Goal: Find specific page/section: Find specific page/section

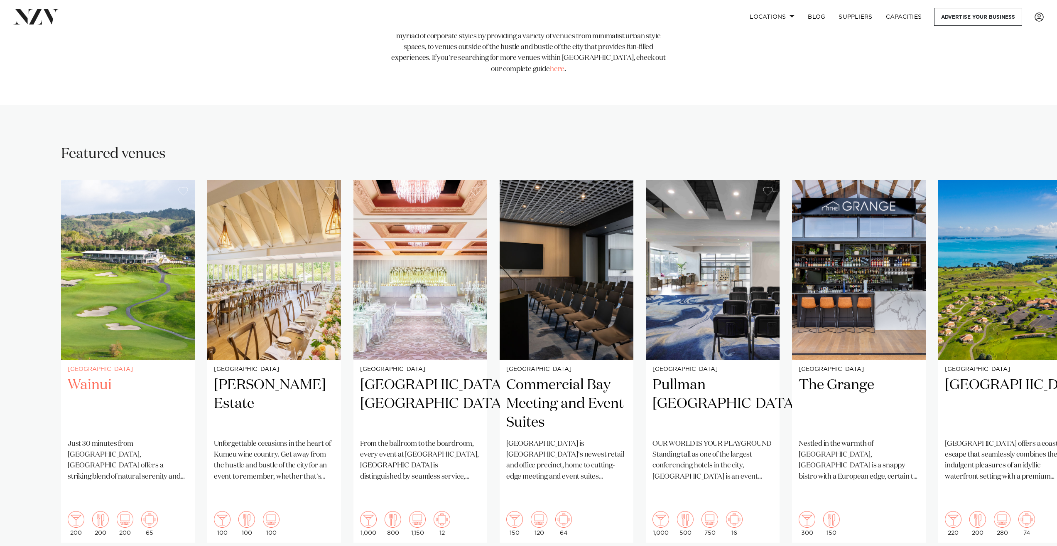
scroll to position [499, 0]
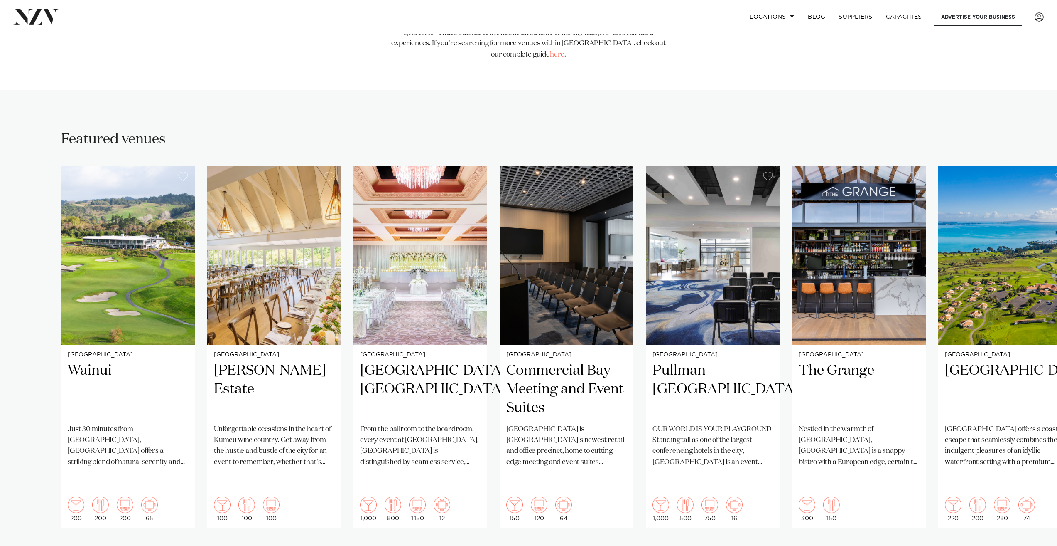
click at [1035, 545] on div "Next slide" at bounding box center [1032, 554] width 8 height 13
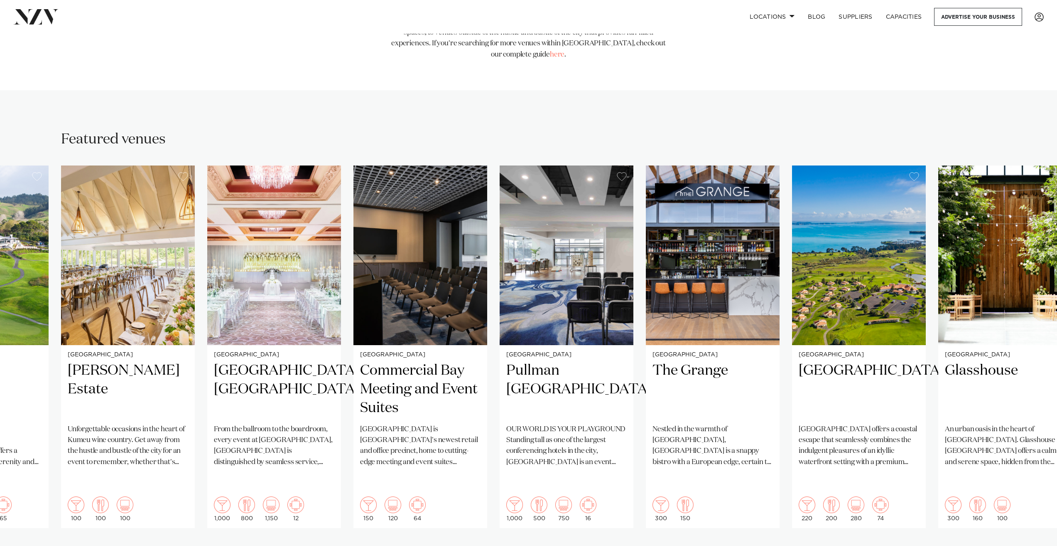
click at [1035, 545] on div "Next slide" at bounding box center [1032, 554] width 8 height 13
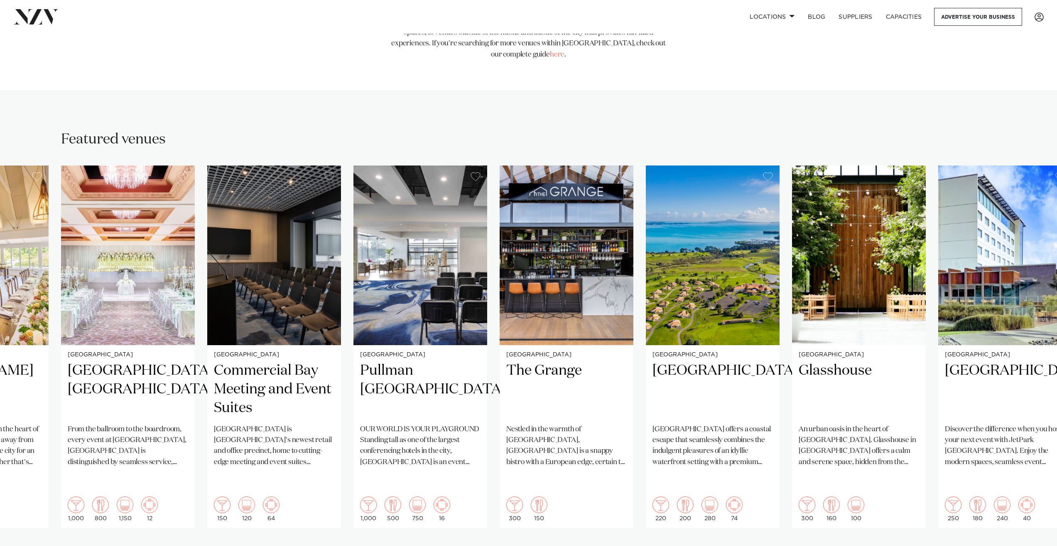
click at [1035, 545] on div "Next slide" at bounding box center [1032, 554] width 8 height 13
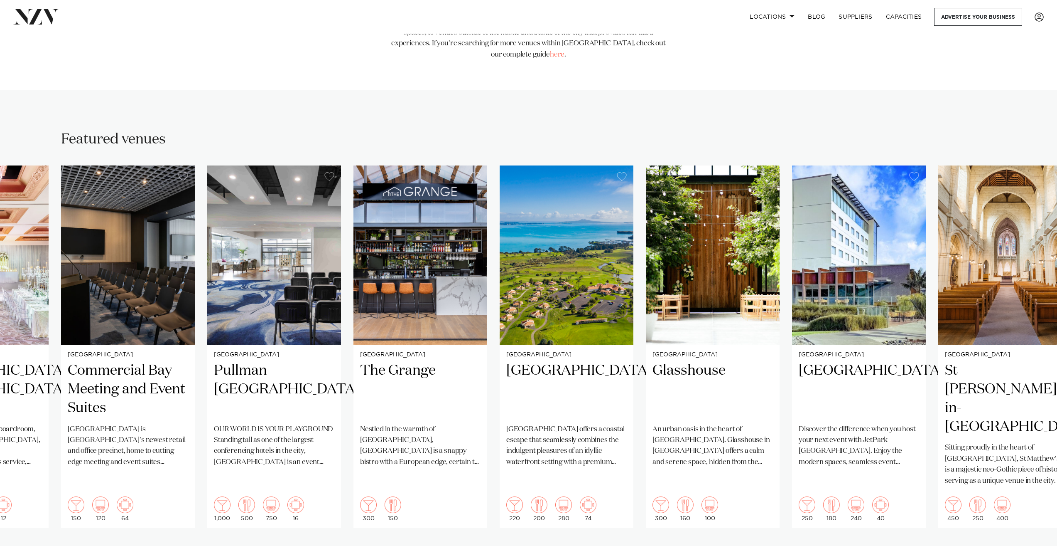
click at [1035, 545] on div "Next slide" at bounding box center [1032, 554] width 8 height 13
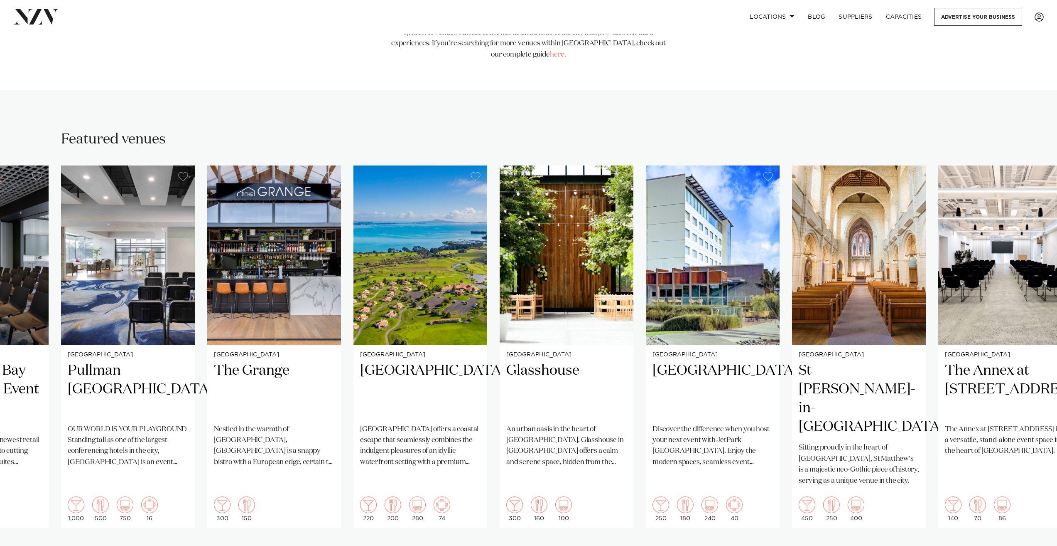
click at [1035, 545] on div "Next slide" at bounding box center [1032, 554] width 8 height 13
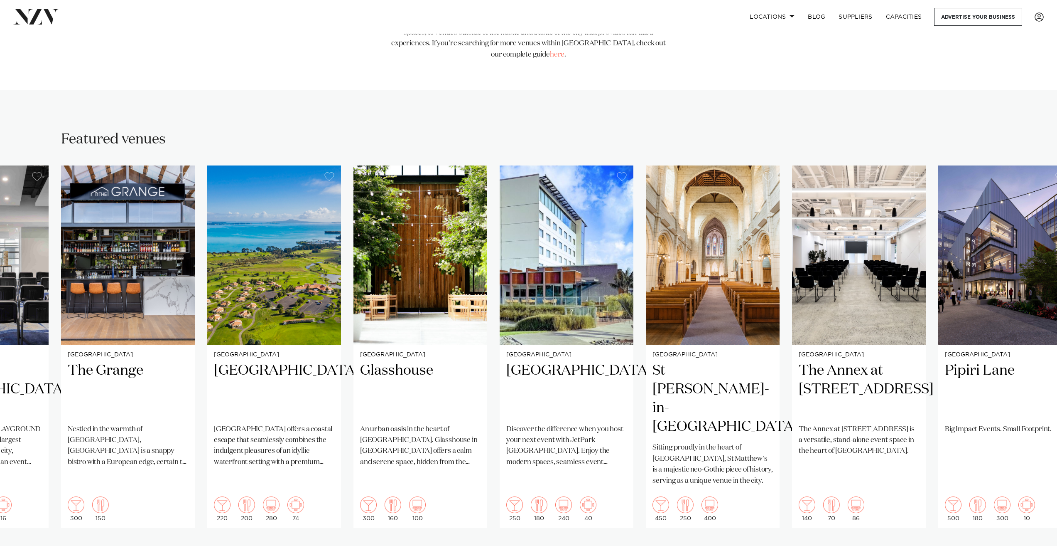
click at [1035, 545] on div "Next slide" at bounding box center [1032, 554] width 8 height 13
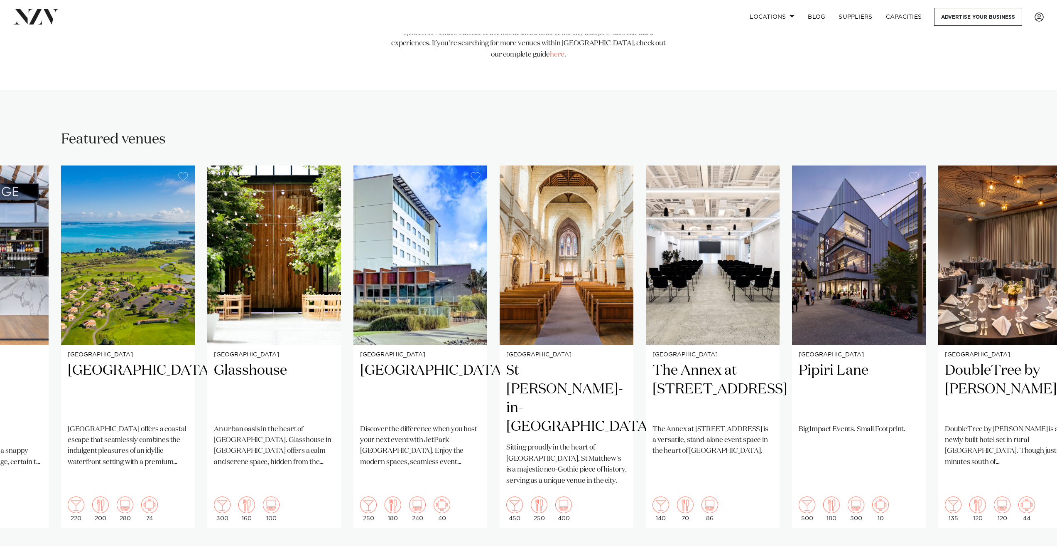
click at [1035, 545] on div "Next slide" at bounding box center [1032, 554] width 8 height 13
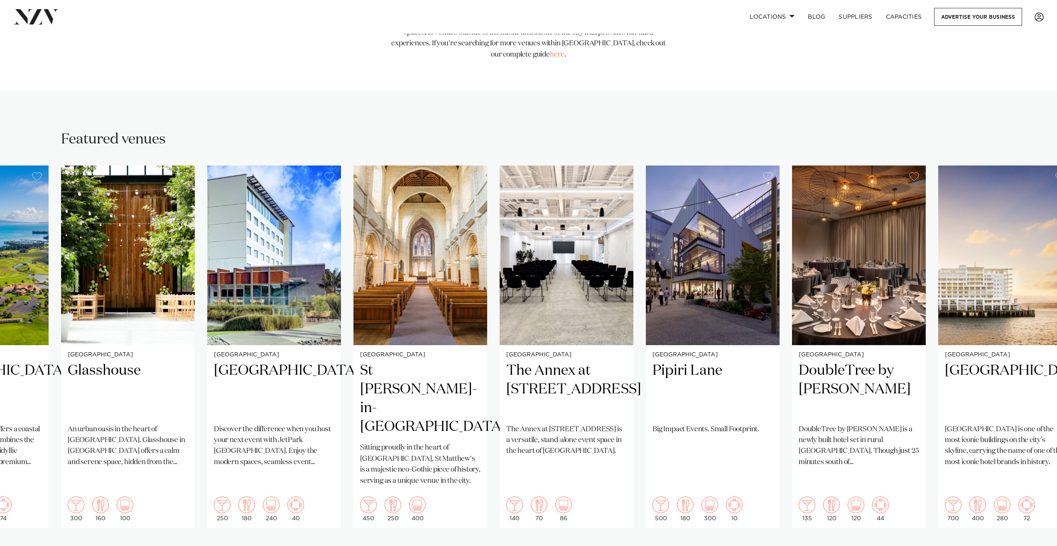
click at [1035, 545] on div "Next slide" at bounding box center [1032, 554] width 8 height 13
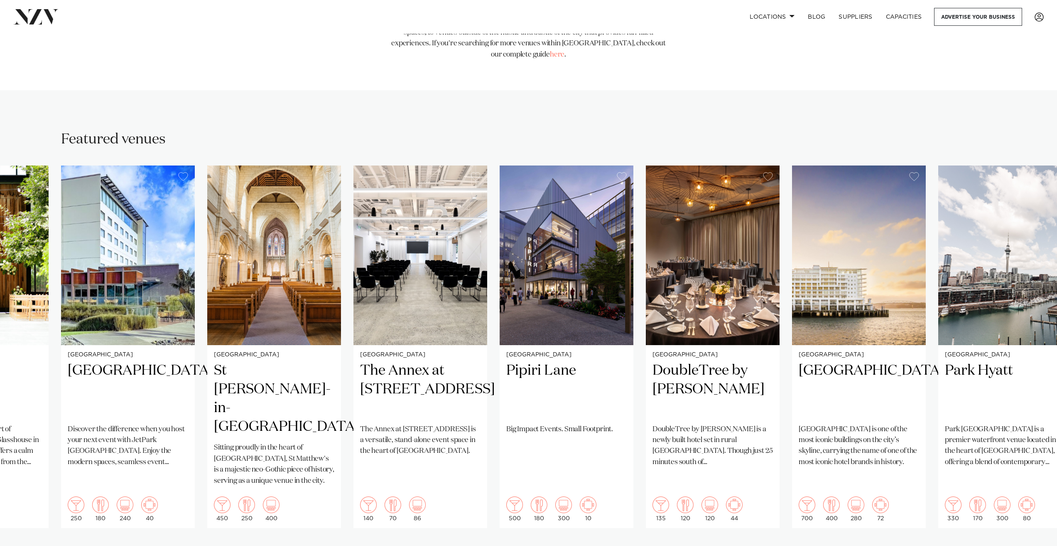
click at [1035, 545] on div "Next slide" at bounding box center [1032, 554] width 8 height 13
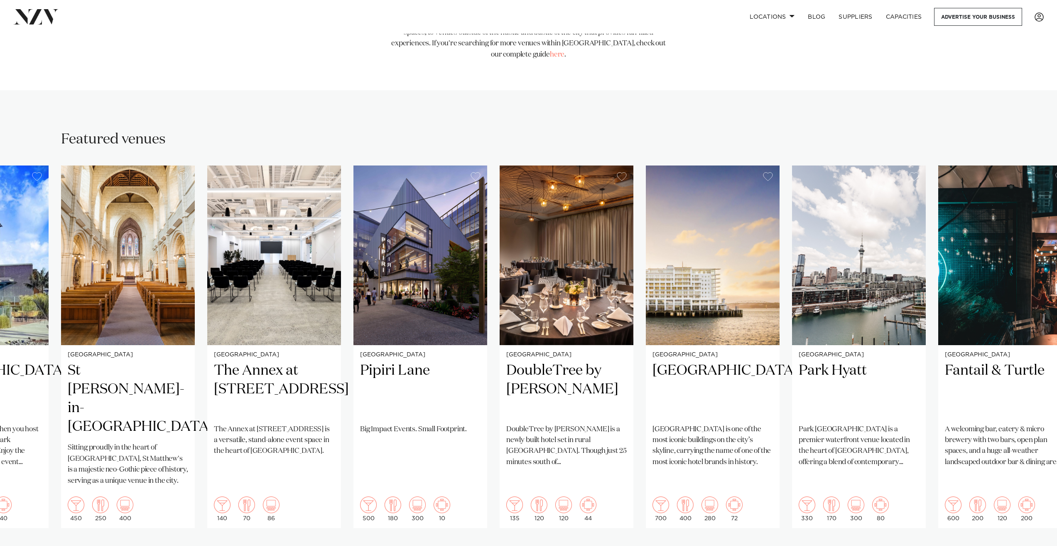
click at [1035, 545] on div "Next slide" at bounding box center [1032, 554] width 8 height 13
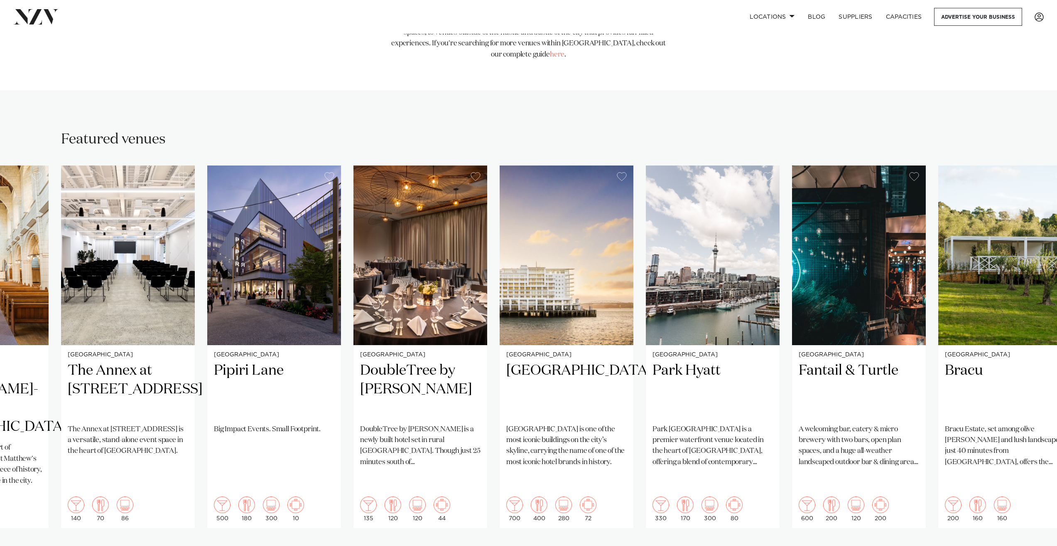
click at [1035, 545] on div "Next slide" at bounding box center [1032, 554] width 8 height 13
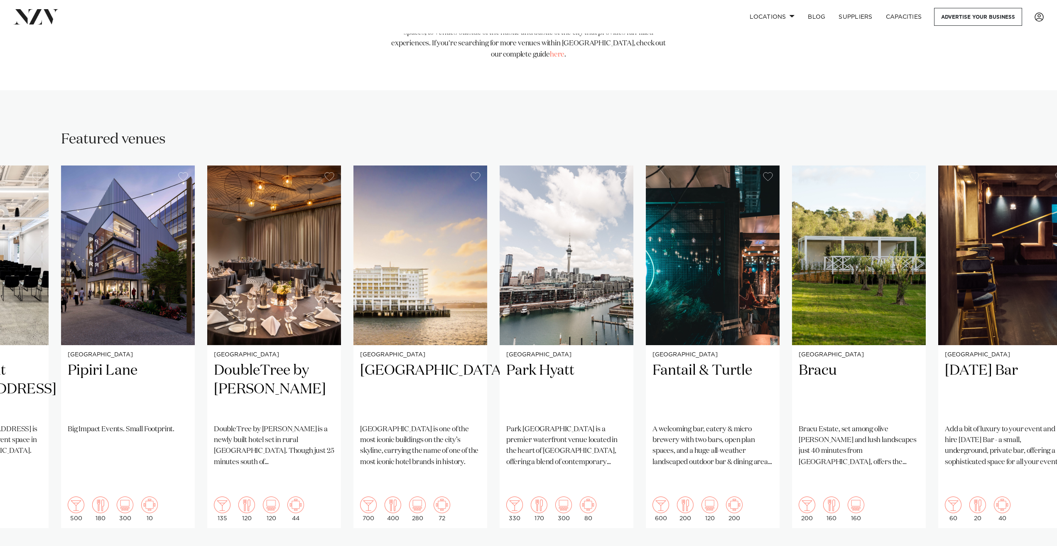
click at [1035, 545] on div "Next slide" at bounding box center [1032, 554] width 8 height 13
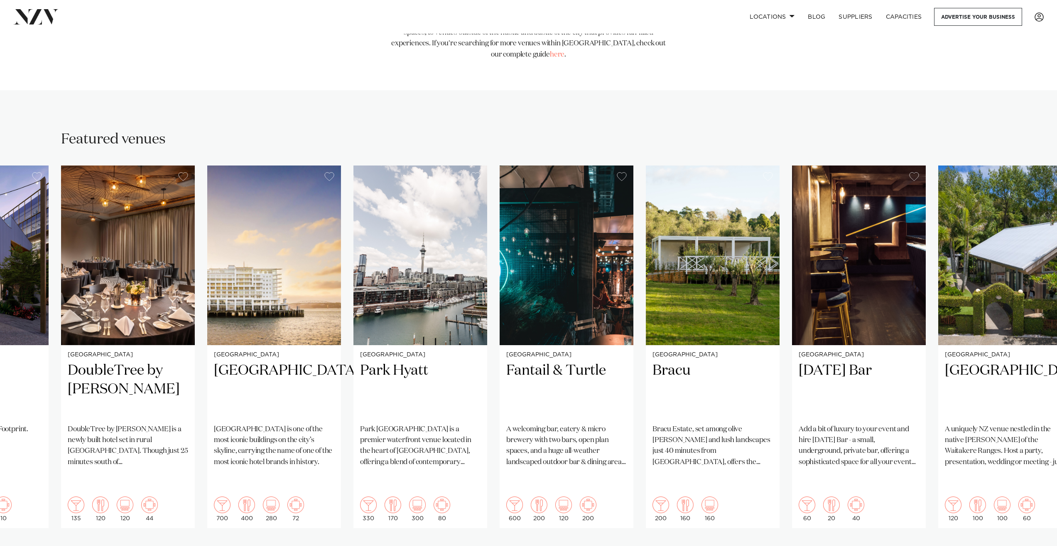
click at [1035, 545] on div "Next slide" at bounding box center [1032, 554] width 8 height 13
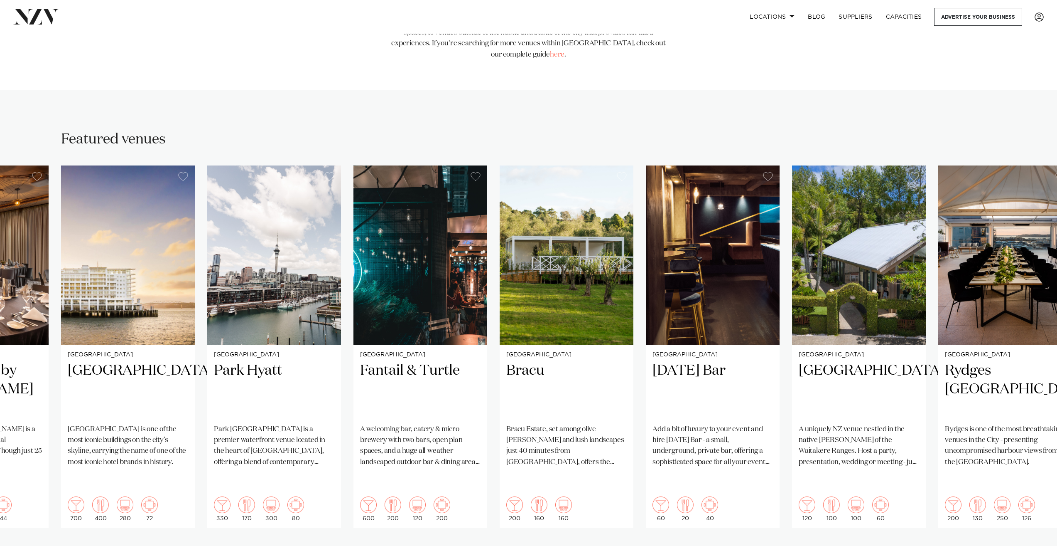
click at [1035, 545] on div "Next slide" at bounding box center [1032, 554] width 8 height 13
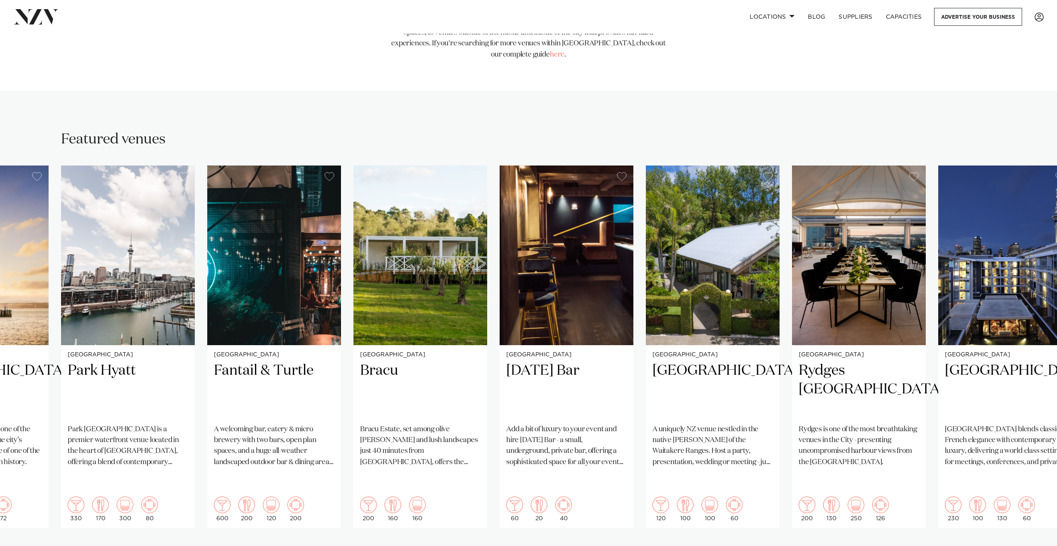
click at [1035, 545] on div "Next slide" at bounding box center [1032, 554] width 8 height 13
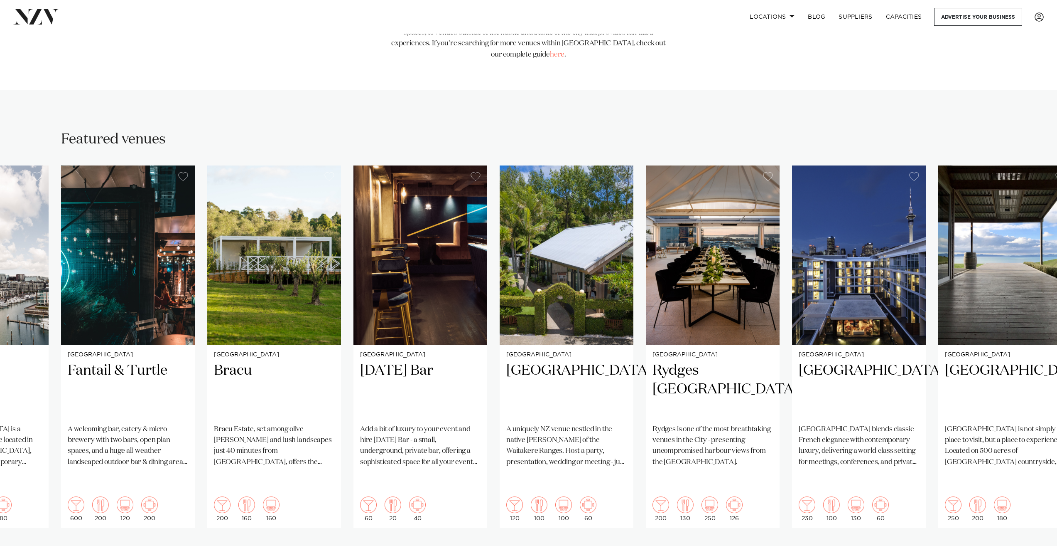
click at [1035, 545] on div "Next slide" at bounding box center [1032, 554] width 8 height 13
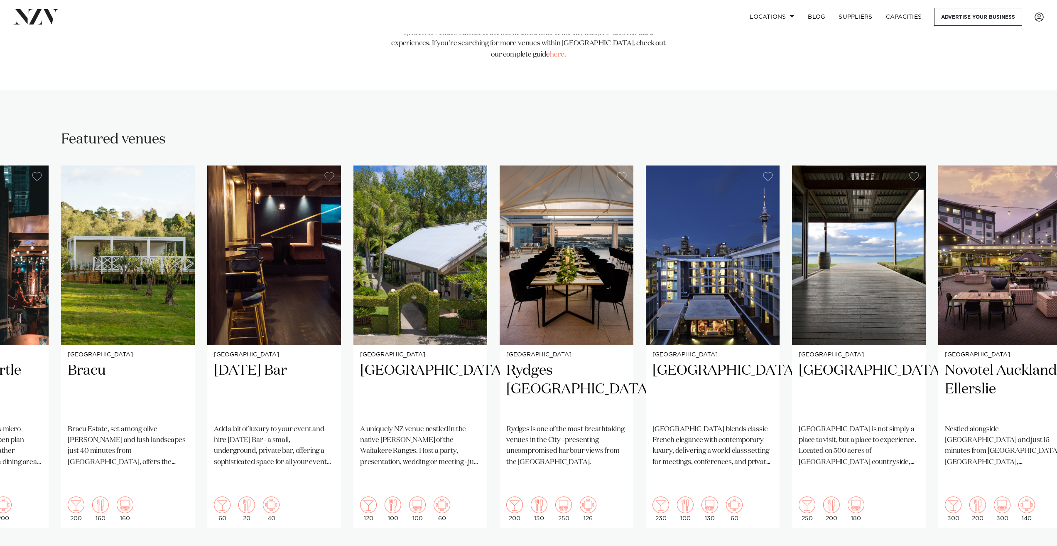
click at [1035, 545] on div "Next slide" at bounding box center [1032, 554] width 8 height 13
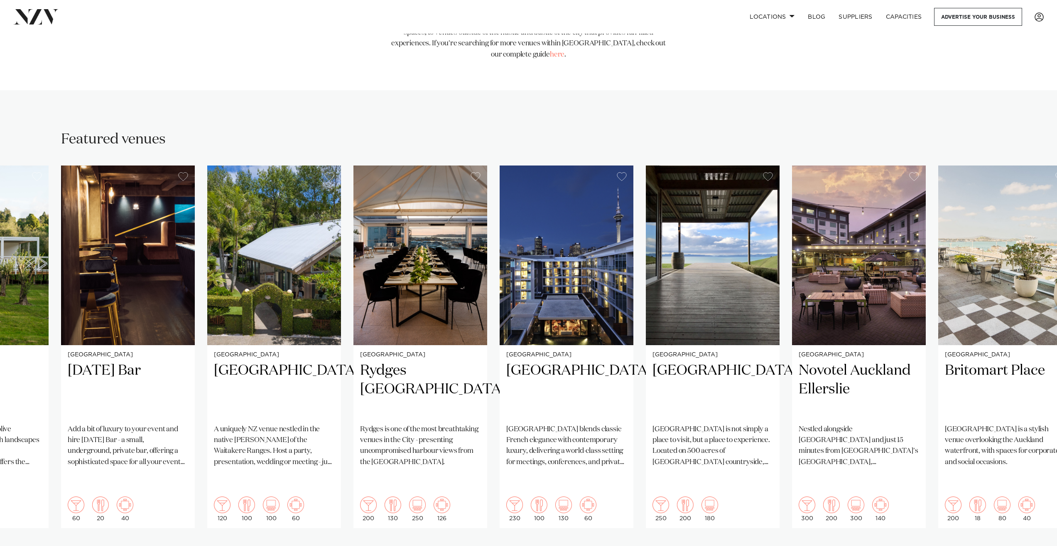
click at [1035, 545] on div "Next slide" at bounding box center [1032, 554] width 8 height 13
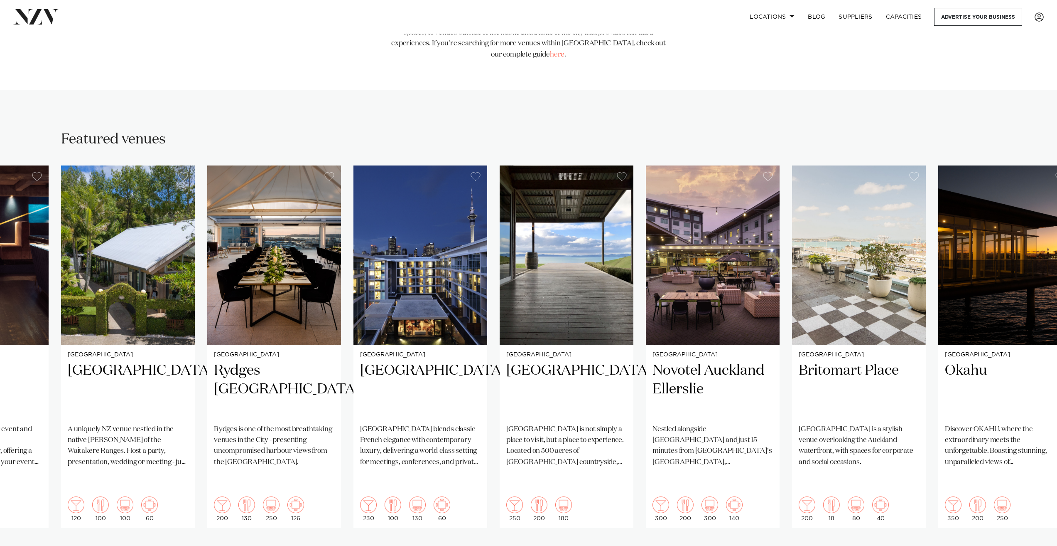
click at [1035, 545] on div "Next slide" at bounding box center [1032, 554] width 8 height 13
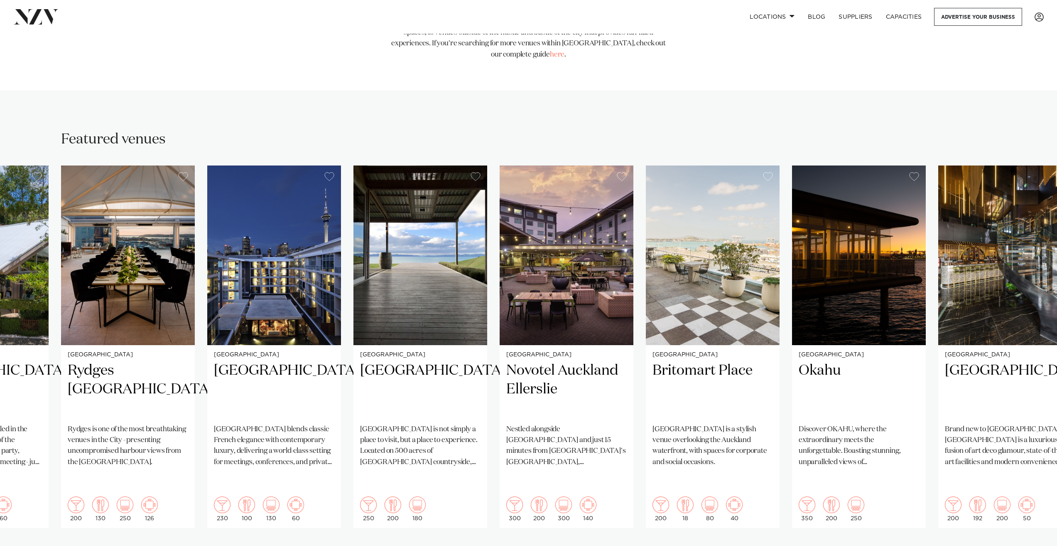
click at [1035, 545] on div "Next slide" at bounding box center [1032, 554] width 8 height 13
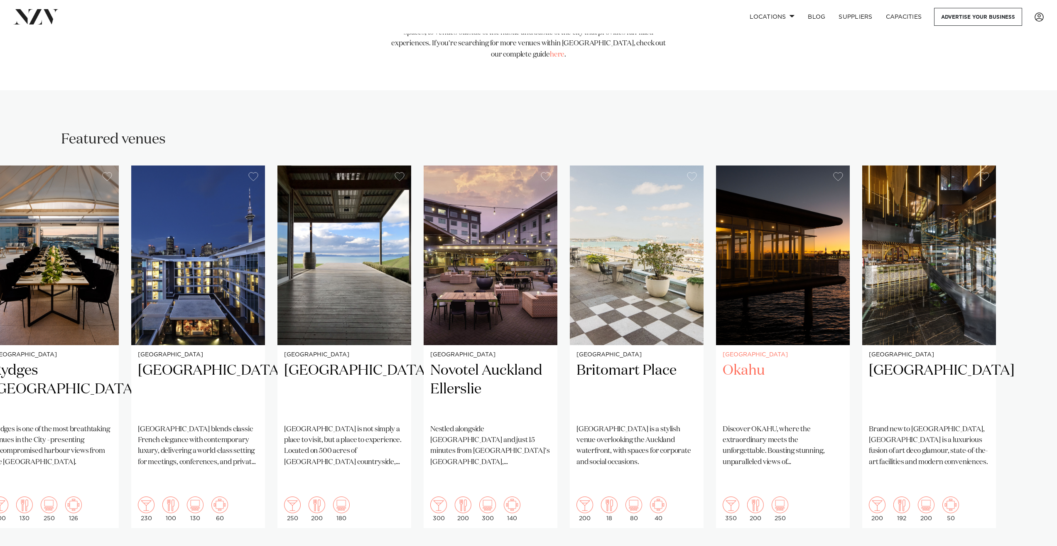
click at [750, 361] on h2 "Okahu" at bounding box center [783, 389] width 120 height 56
click at [26, 545] on div "Previous slide" at bounding box center [25, 554] width 8 height 13
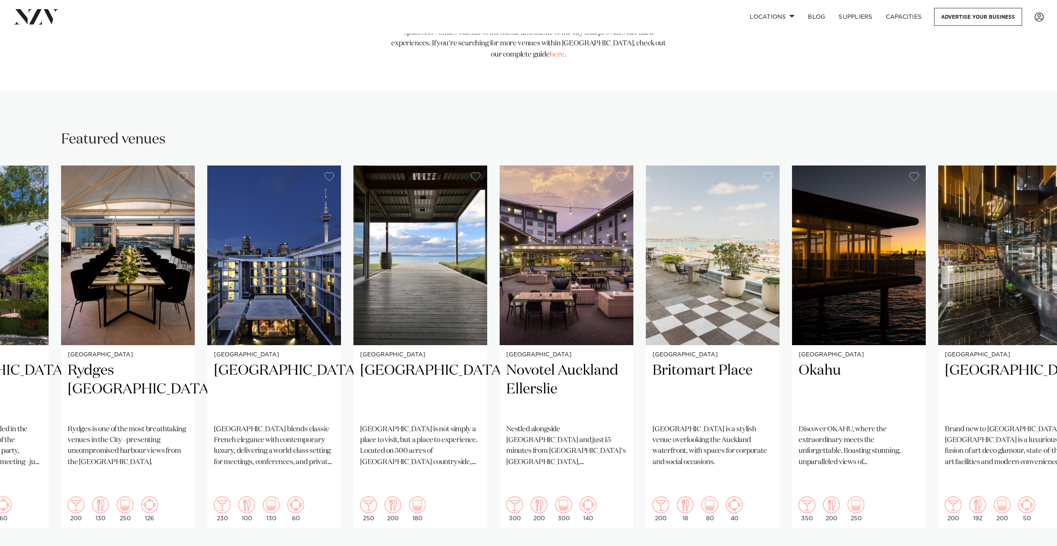
click at [26, 545] on div "Previous slide" at bounding box center [25, 554] width 8 height 13
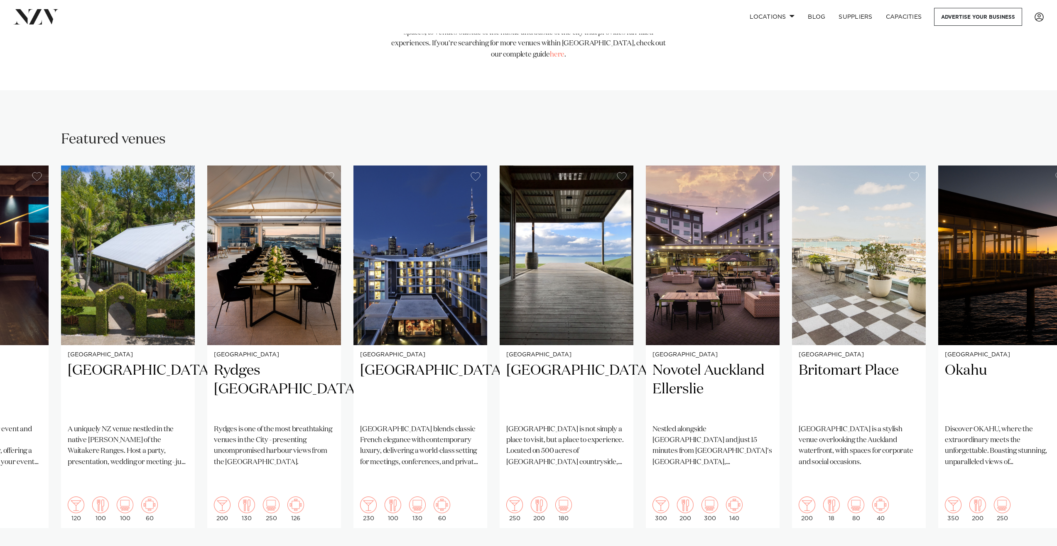
click at [25, 545] on div "Previous slide" at bounding box center [25, 554] width 8 height 13
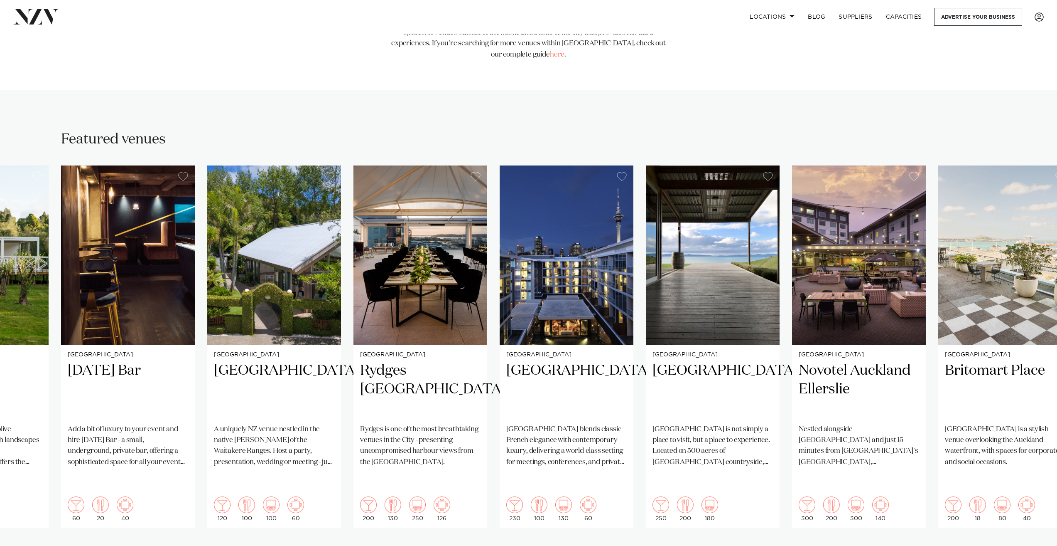
click at [62, 545] on div at bounding box center [528, 554] width 935 height 0
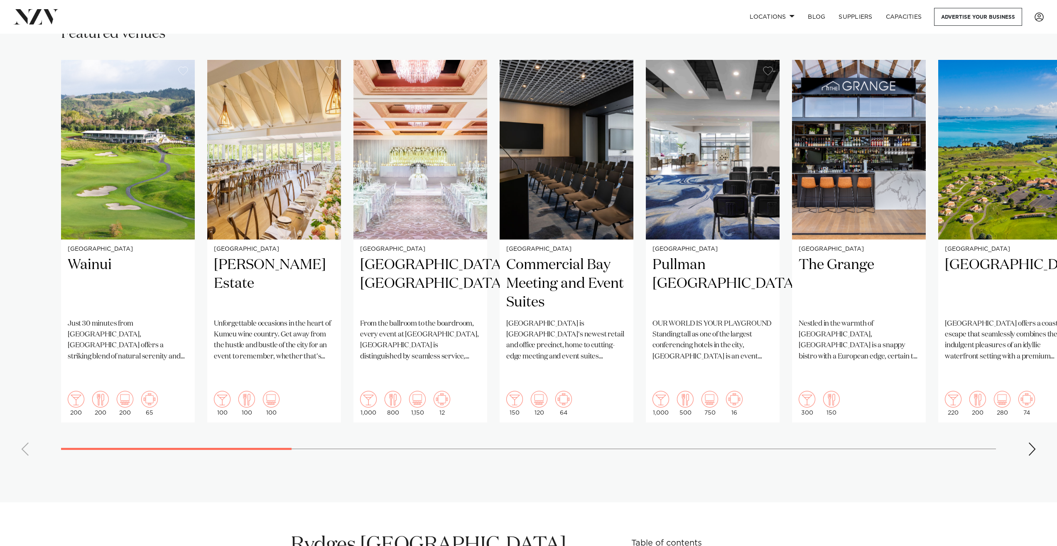
scroll to position [374, 0]
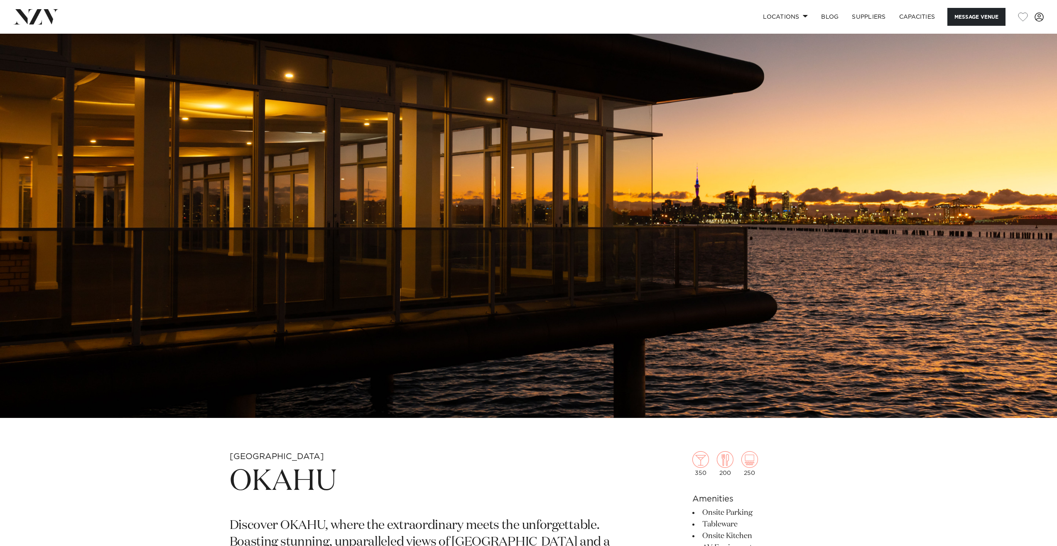
scroll to position [332, 0]
